Goal: Check status: Check status

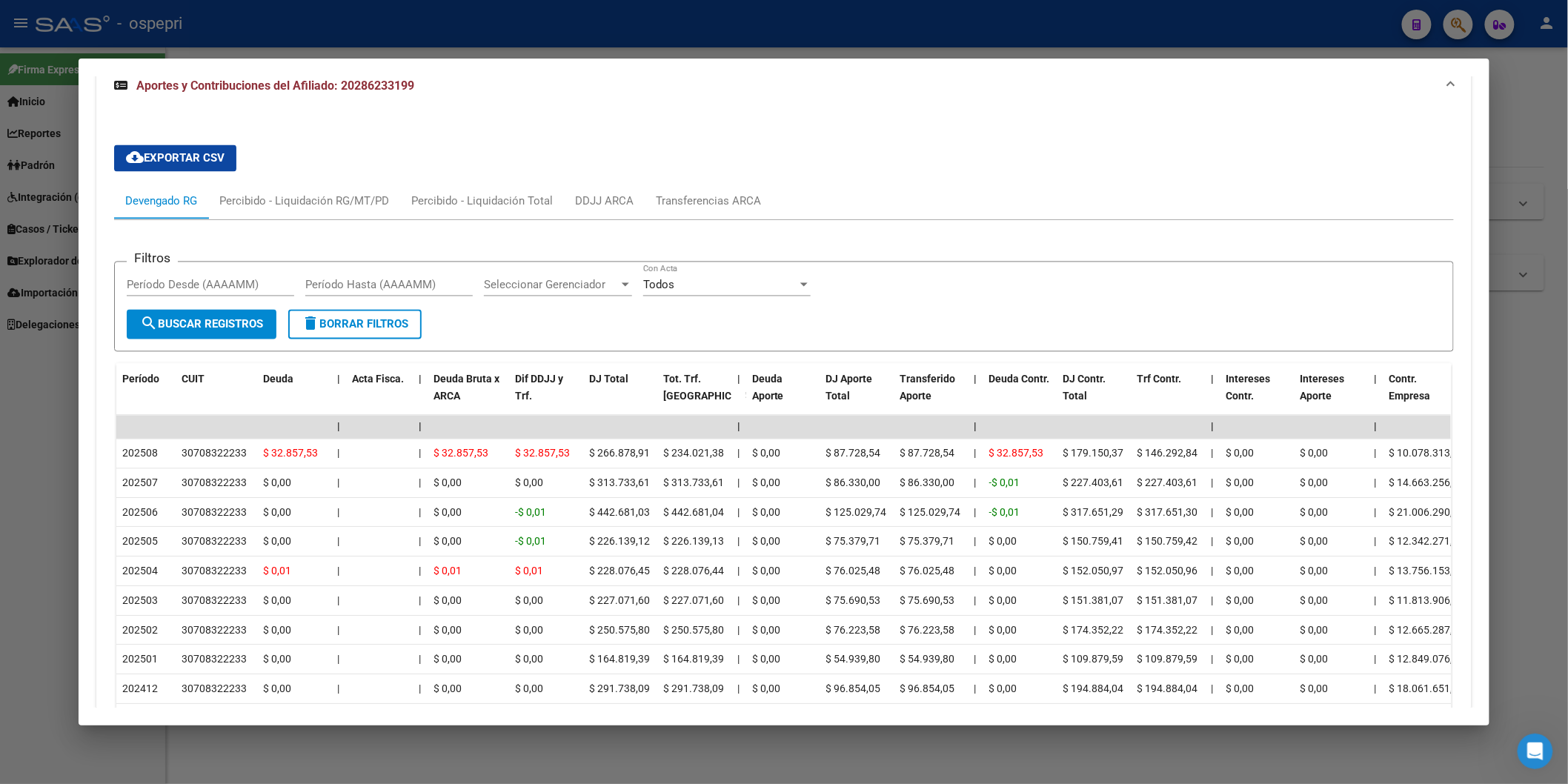
scroll to position [1032, 0]
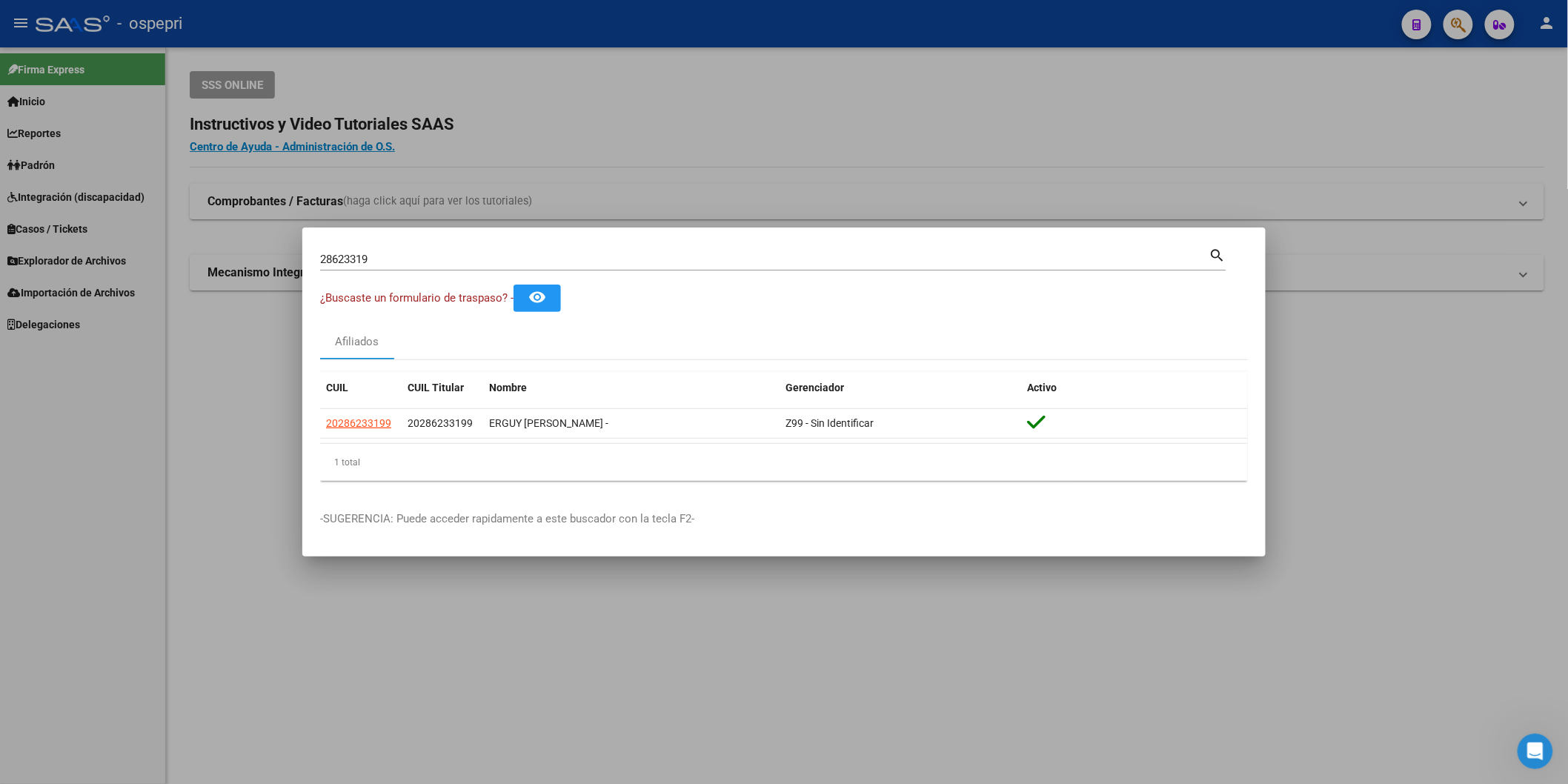
click at [469, 263] on input "28623319" at bounding box center [764, 259] width 890 height 13
paste input "31837637"
type input "31837637"
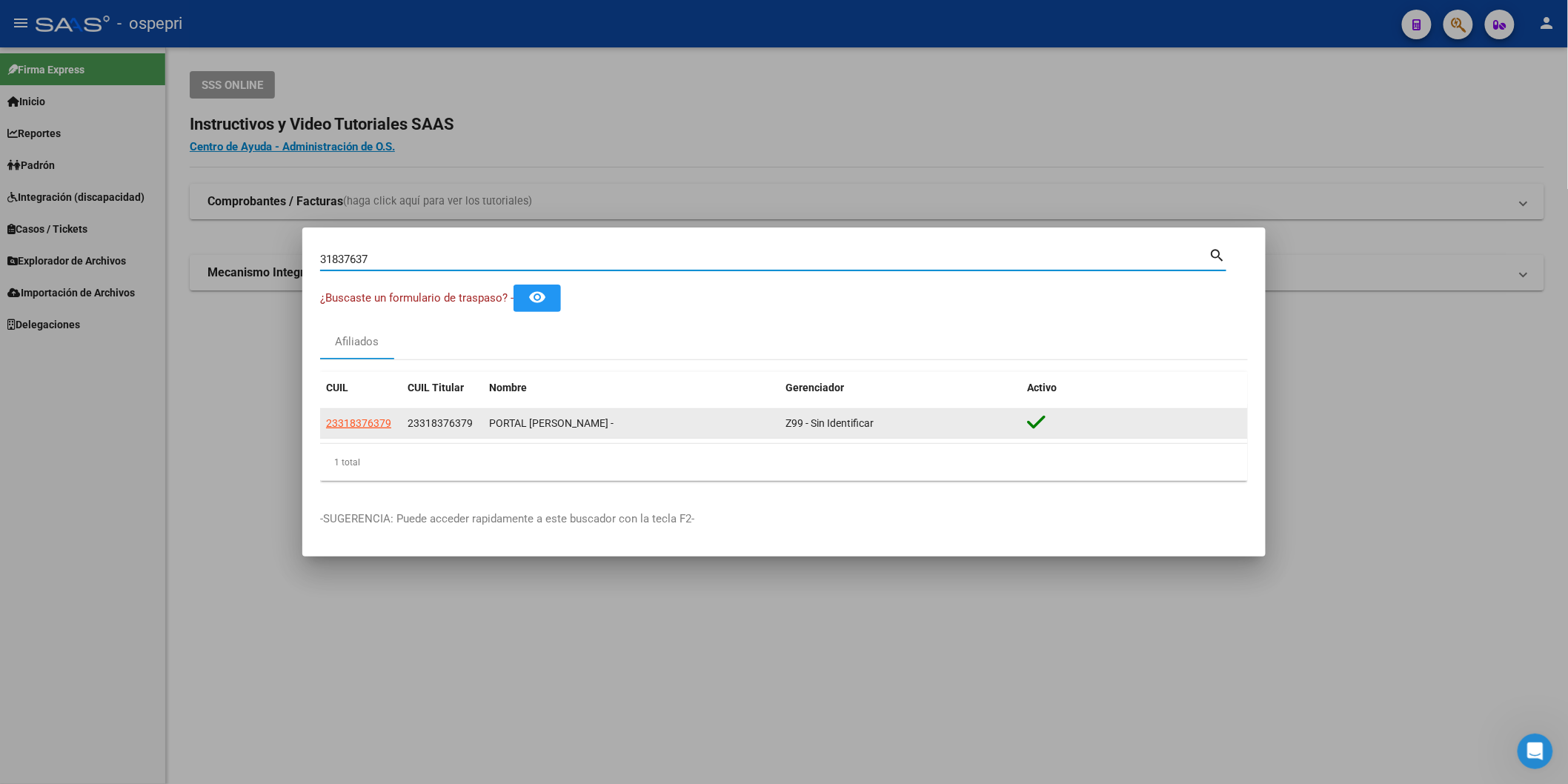
click at [355, 420] on span "23318376379" at bounding box center [358, 423] width 65 height 11
type textarea "23318376379"
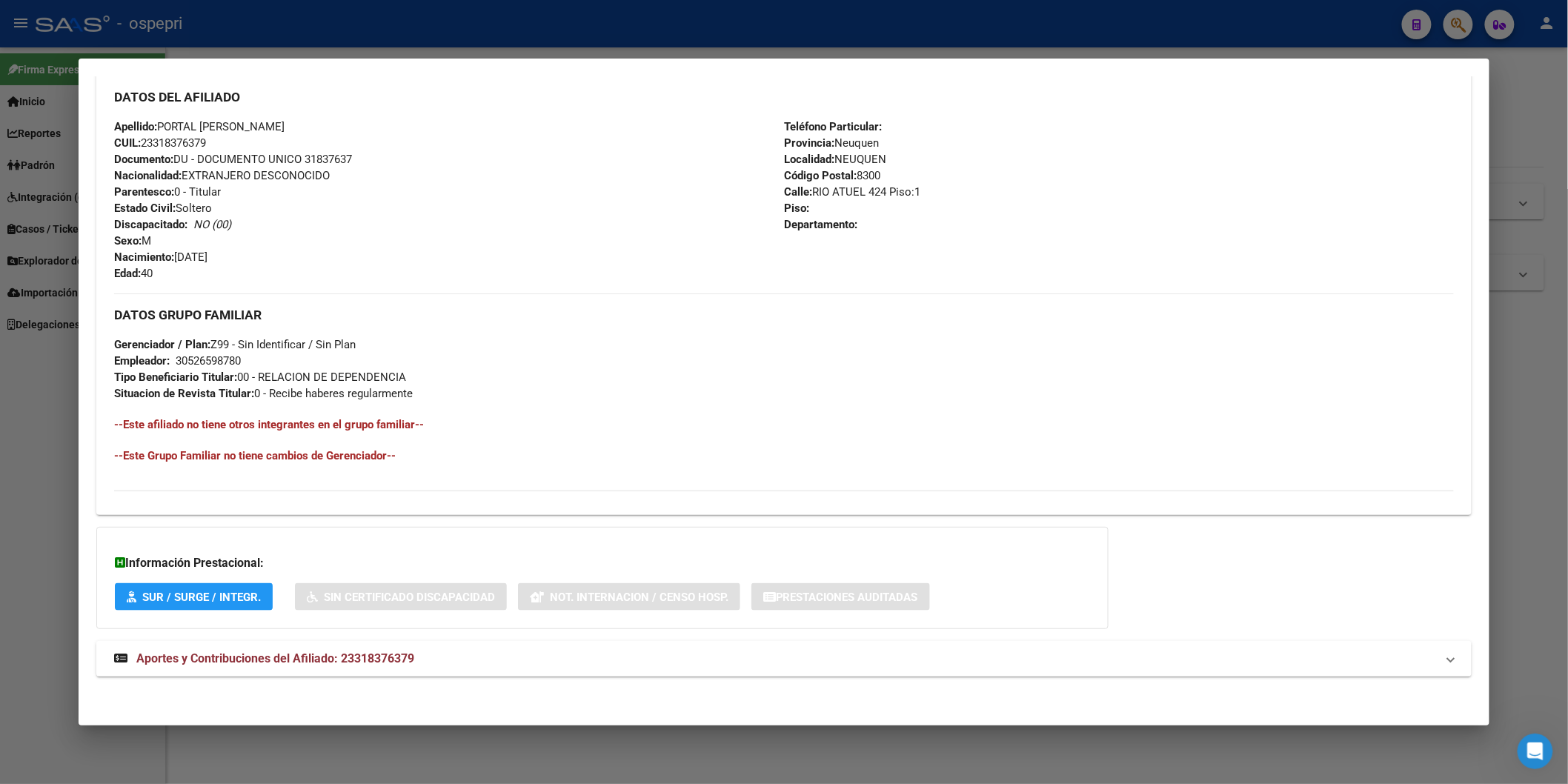
scroll to position [495, 0]
click at [286, 641] on mat-expansion-panel-header "Aportes y Contribuciones del Afiliado: 23318376379" at bounding box center [784, 656] width 1375 height 35
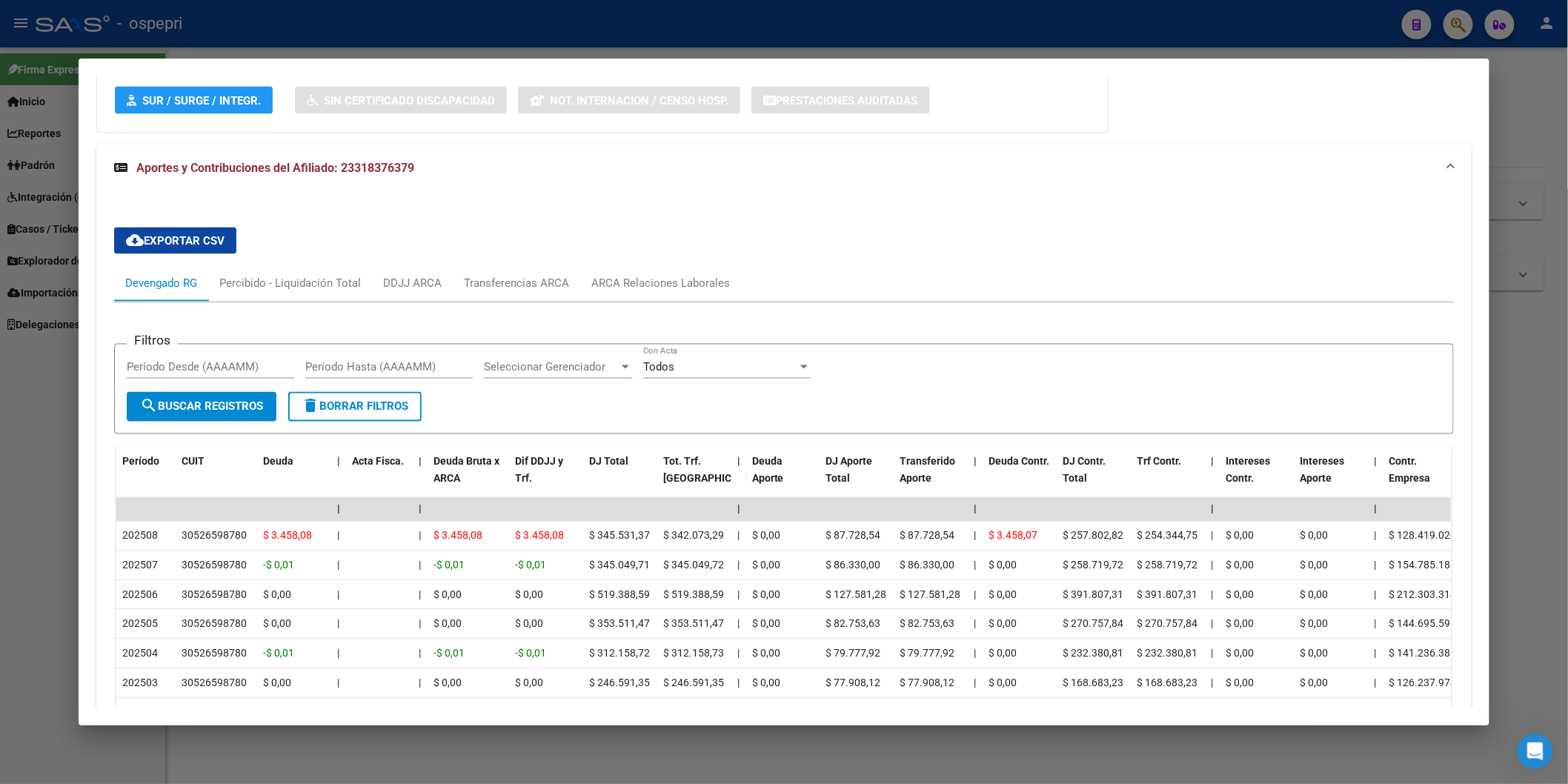
scroll to position [1154, 0]
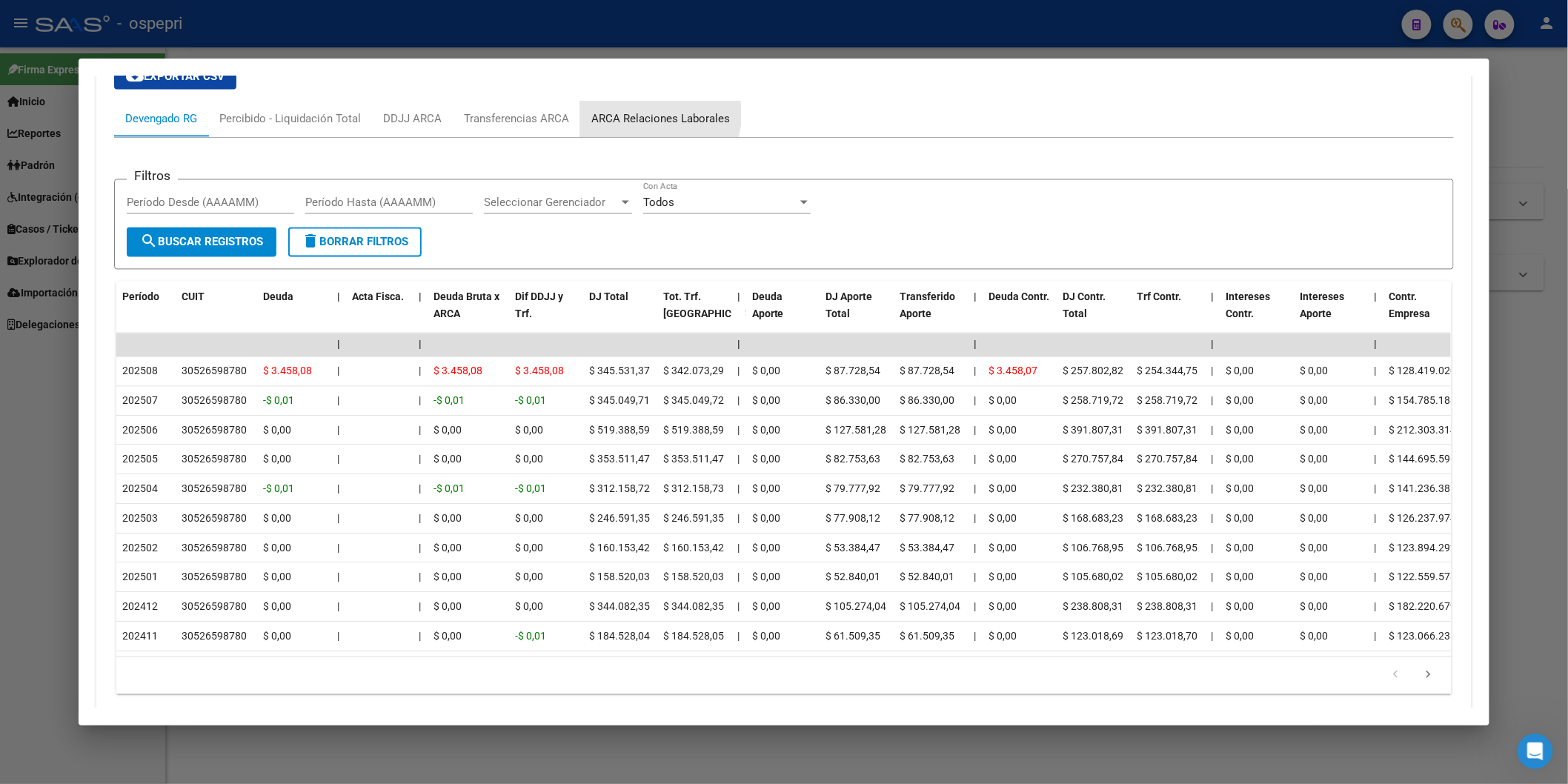
click at [647, 116] on div "ARCA Relaciones Laborales" at bounding box center [660, 119] width 139 height 16
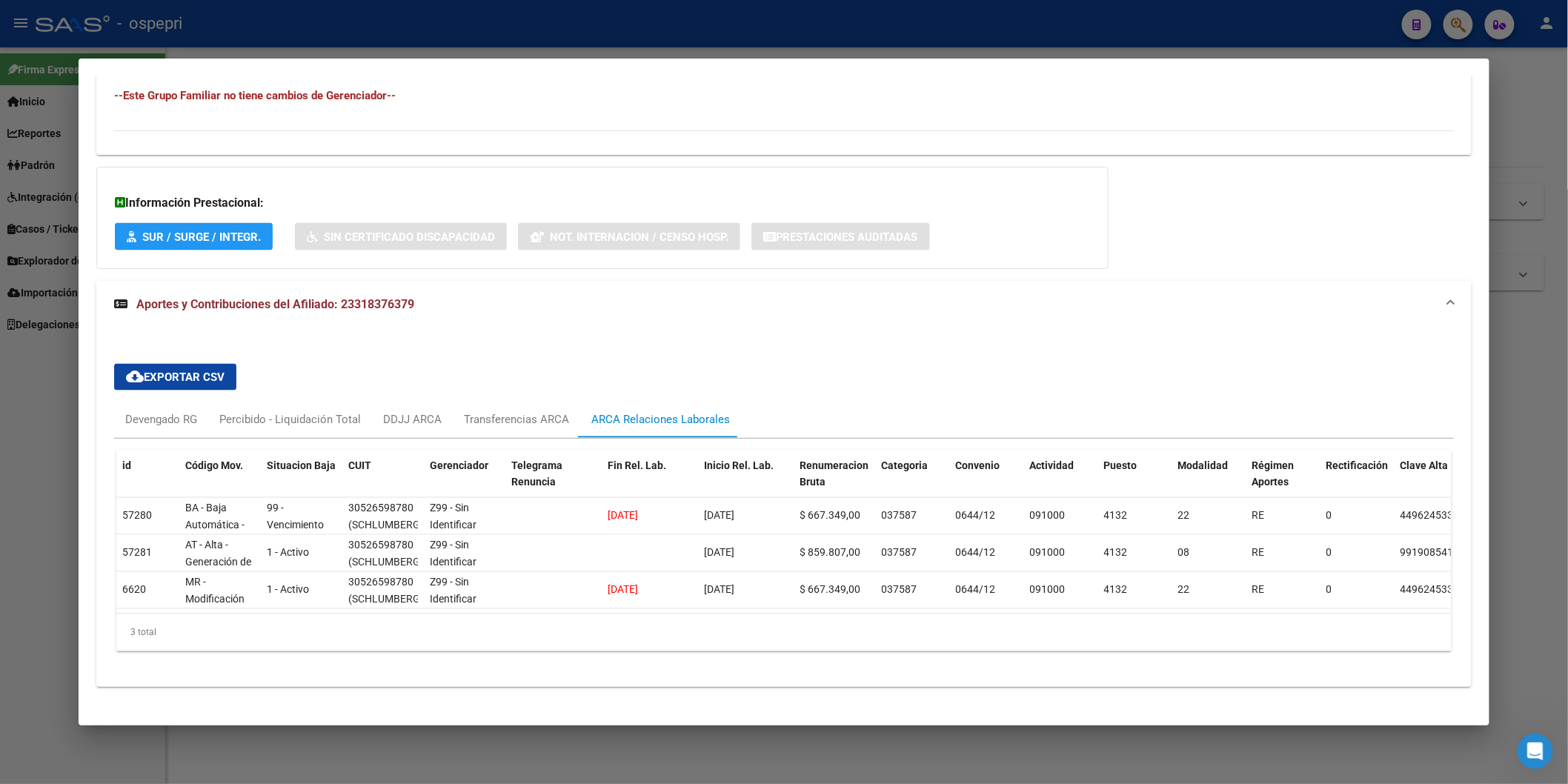
scroll to position [878, 0]
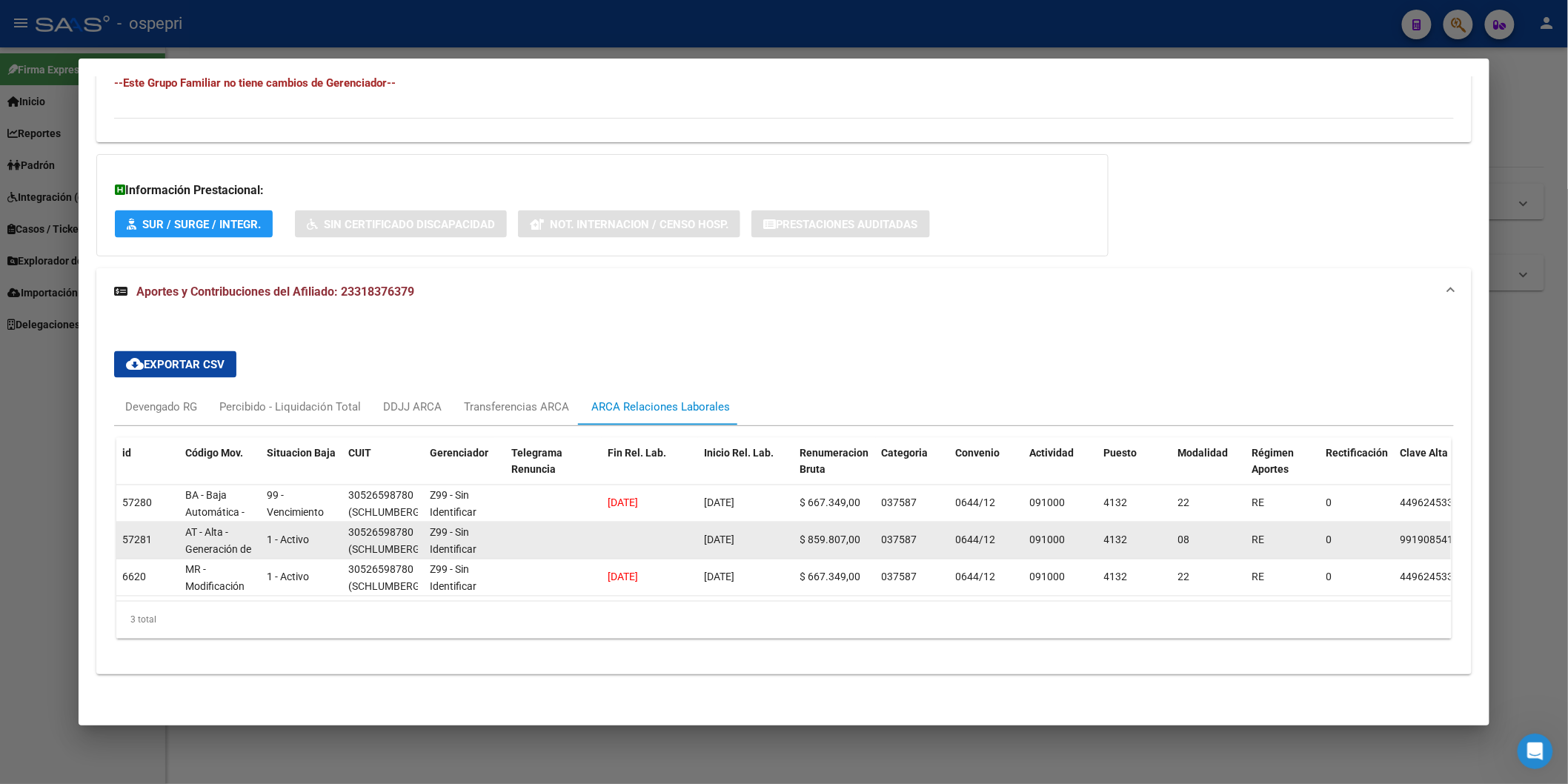
drag, startPoint x: 697, startPoint y: 523, endPoint x: 728, endPoint y: 526, distance: 31.1
click at [716, 524] on datatable-body-cell "[DATE]" at bounding box center [746, 540] width 97 height 36
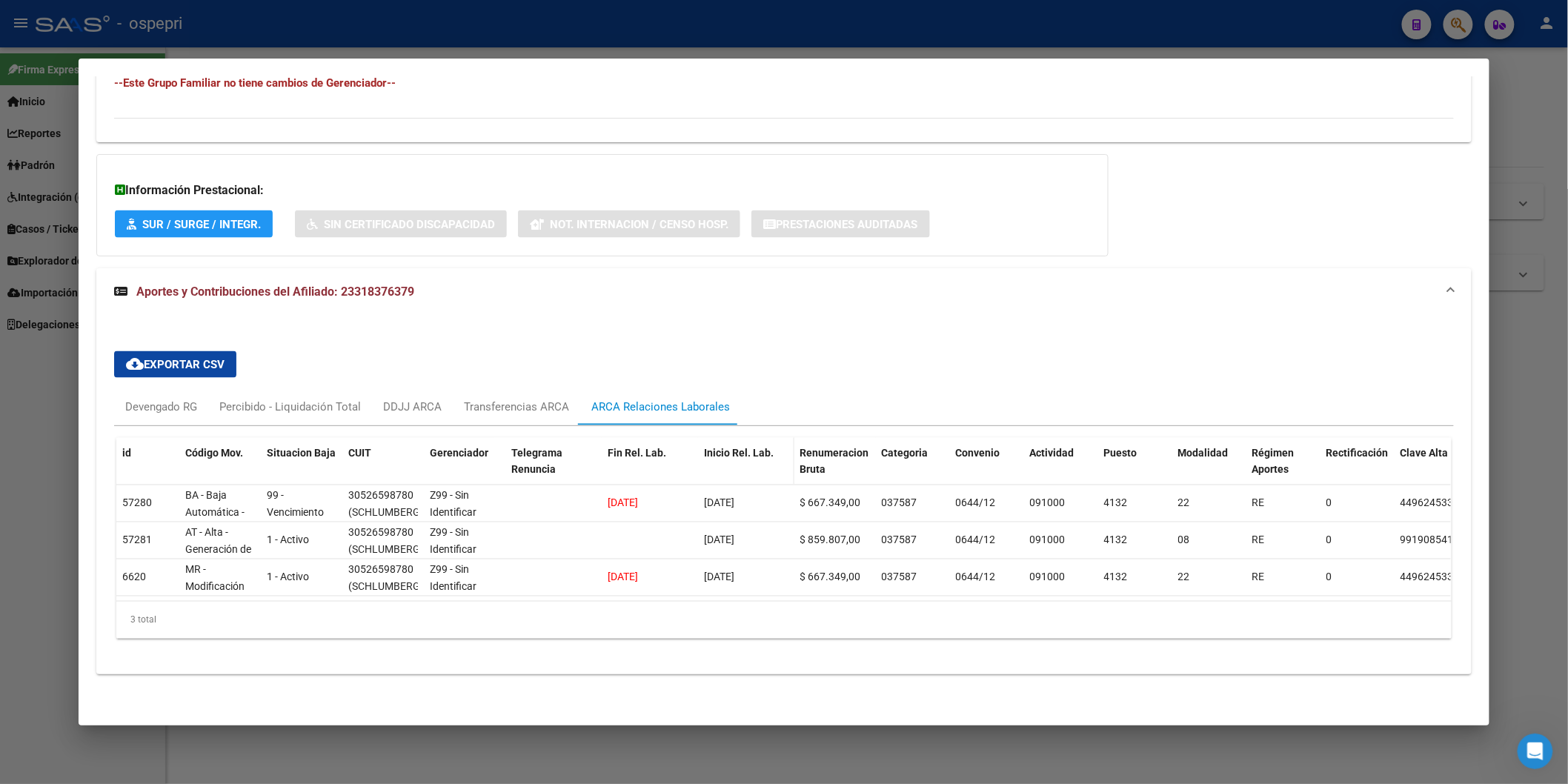
click at [772, 468] on datatable-header-cell "Inicio Rel. Lab." at bounding box center [746, 470] width 97 height 65
click at [178, 399] on div "Devengado RG" at bounding box center [161, 407] width 72 height 16
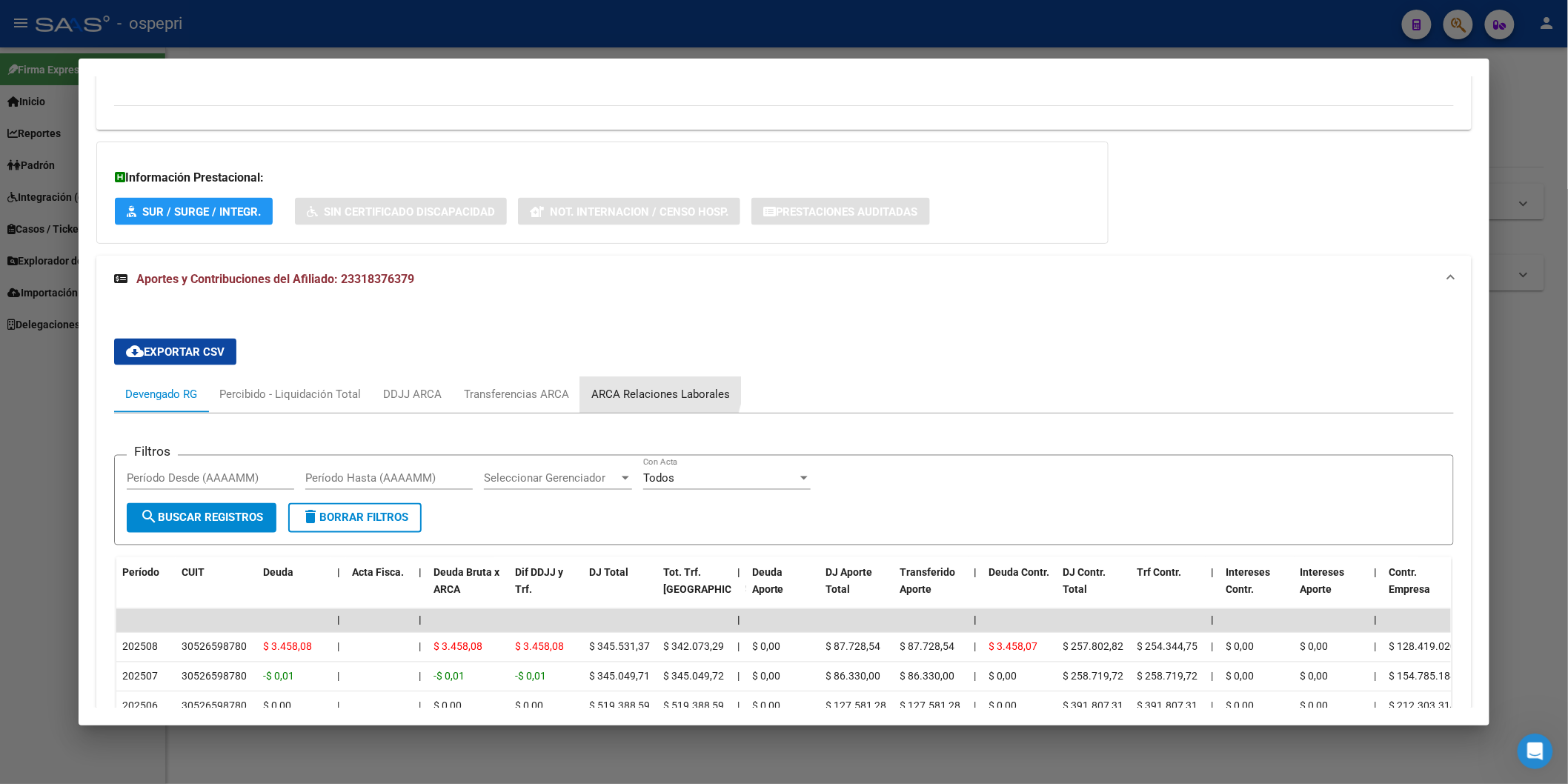
click at [638, 385] on div "ARCA Relaciones Laborales" at bounding box center [661, 394] width 161 height 35
